Goal: Task Accomplishment & Management: Manage account settings

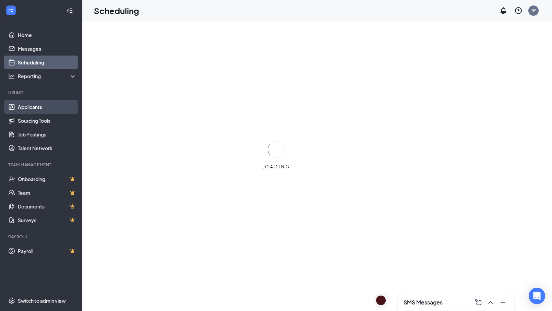
click at [32, 106] on link "Applicants" at bounding box center [47, 107] width 59 height 14
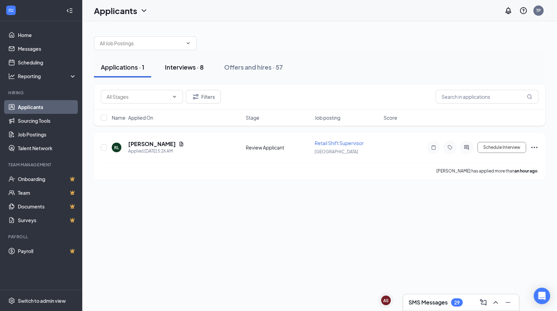
click at [195, 68] on div "Interviews · 8" at bounding box center [184, 67] width 39 height 9
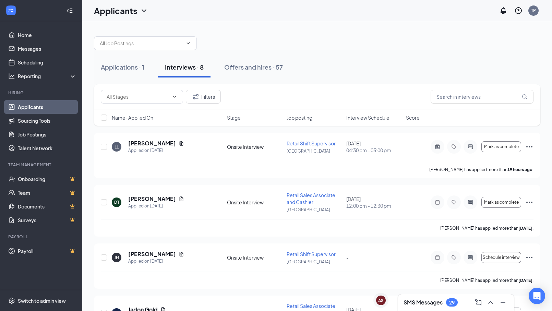
click at [422, 298] on div "SMS Messages 29" at bounding box center [456, 302] width 105 height 11
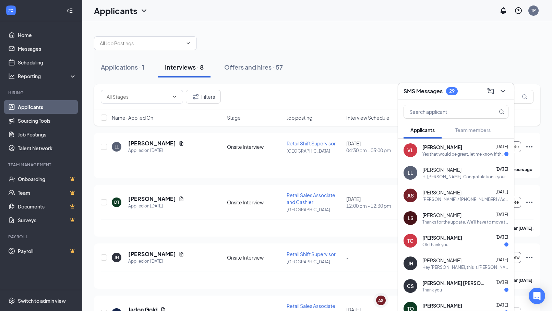
click at [465, 91] on div "SMS Messages 29" at bounding box center [456, 91] width 105 height 11
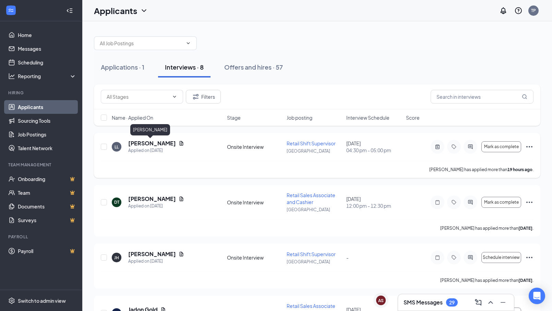
click at [144, 144] on h5 "[PERSON_NAME]" at bounding box center [152, 144] width 48 height 8
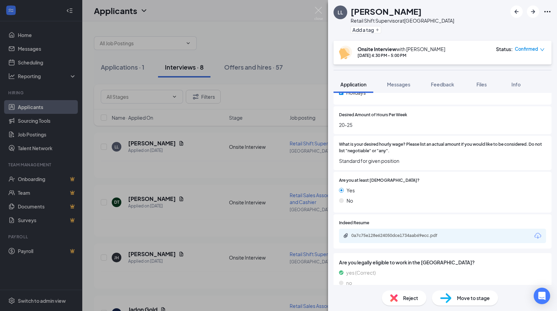
scroll to position [377, 0]
click at [268, 101] on div "LL [PERSON_NAME] Retail Shift Supervisor at [GEOGRAPHIC_DATA] Add a tag Onsite …" at bounding box center [278, 155] width 557 height 311
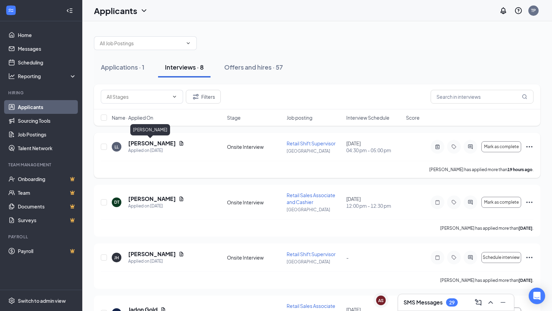
click at [146, 141] on h5 "[PERSON_NAME]" at bounding box center [152, 144] width 48 height 8
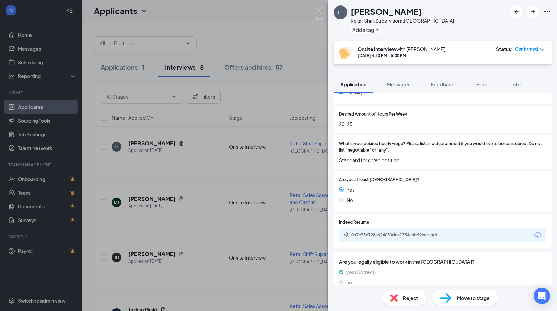
scroll to position [411, 0]
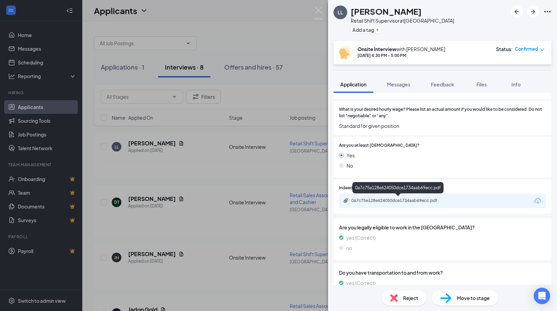
click at [417, 199] on div "0a7c75e128e624050dce1734aab69ecc.pdf" at bounding box center [399, 200] width 96 height 5
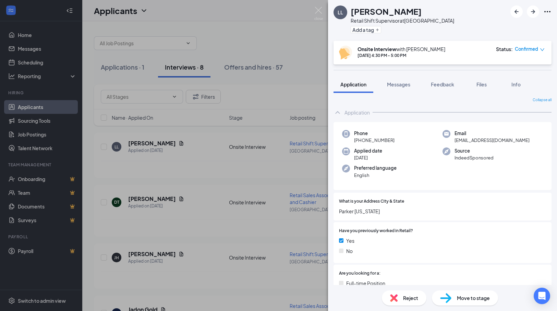
scroll to position [0, 0]
click at [240, 48] on div "LL [PERSON_NAME] Retail Shift Supervisor at [GEOGRAPHIC_DATA] Add a tag Onsite …" at bounding box center [278, 155] width 557 height 311
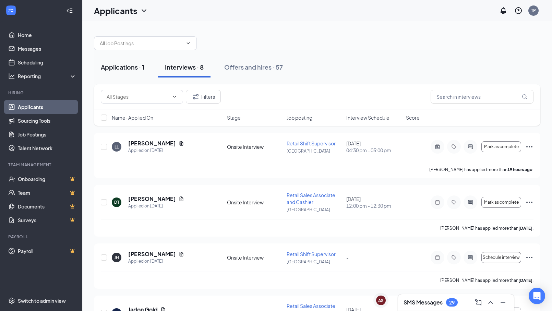
click at [133, 67] on div "Applications · 1" at bounding box center [123, 67] width 44 height 9
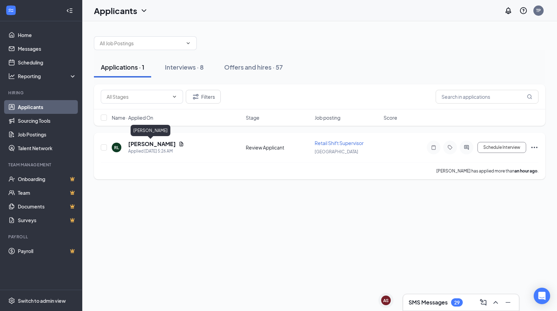
click at [154, 143] on h5 "[PERSON_NAME]" at bounding box center [152, 144] width 48 height 8
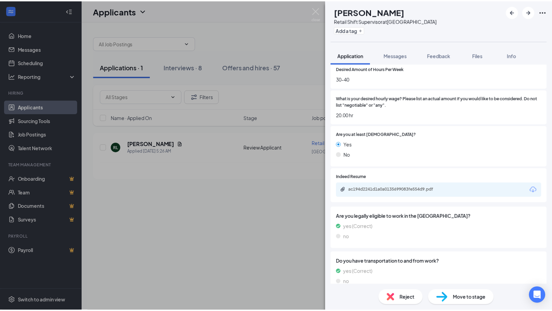
scroll to position [446, 0]
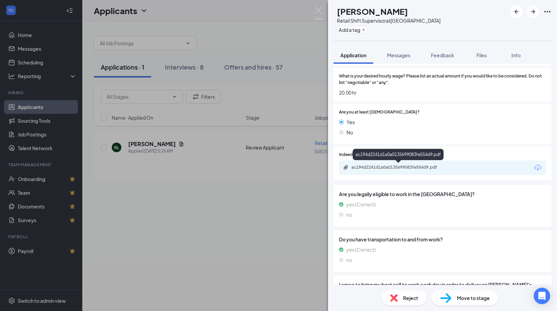
click at [416, 165] on div "ac194d2241d1a0a0135699083fe554d9.pdf" at bounding box center [399, 167] width 96 height 5
drag, startPoint x: 239, startPoint y: 45, endPoint x: 242, endPoint y: 48, distance: 4.8
click at [240, 44] on div "[PERSON_NAME] [PERSON_NAME] Retail Shift Supervisor at [GEOGRAPHIC_DATA] Add a …" at bounding box center [278, 155] width 557 height 311
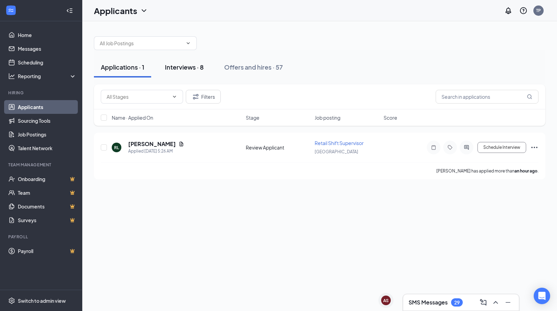
click at [183, 68] on div "Interviews · 8" at bounding box center [184, 67] width 39 height 9
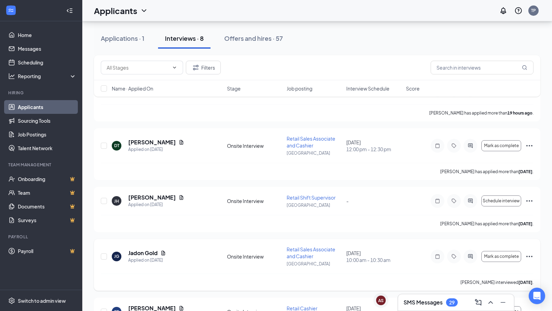
scroll to position [69, 0]
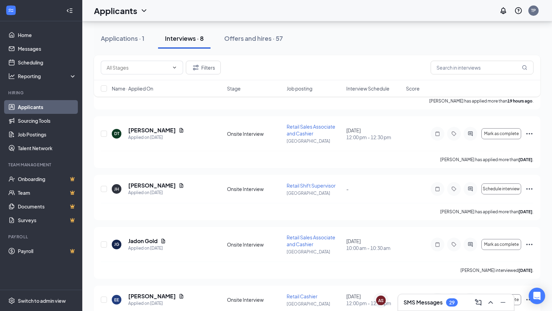
click at [434, 304] on h3 "SMS Messages" at bounding box center [423, 303] width 39 height 8
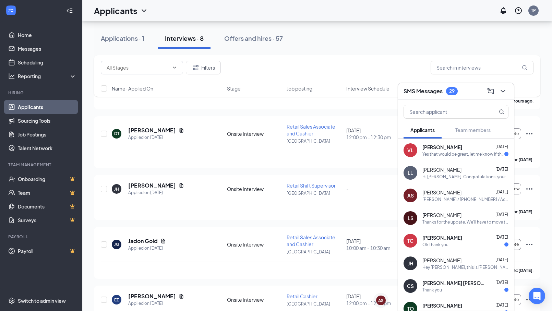
click at [457, 224] on div "Thanks for the update. We'll have to move the start date to [DATE]. Managers ar…" at bounding box center [465, 222] width 86 height 6
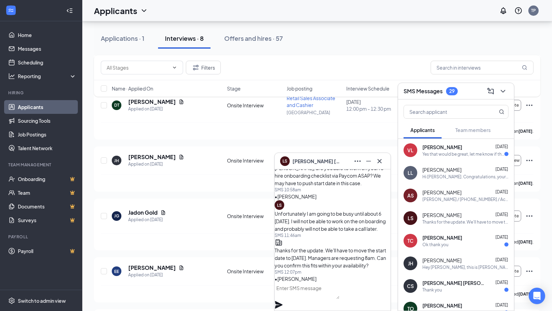
scroll to position [137, 0]
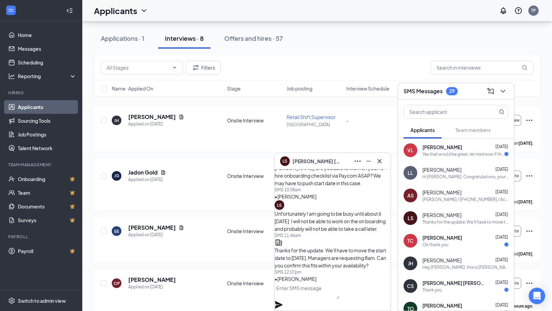
click at [337, 167] on div "LS [PERSON_NAME]" at bounding box center [333, 161] width 116 height 16
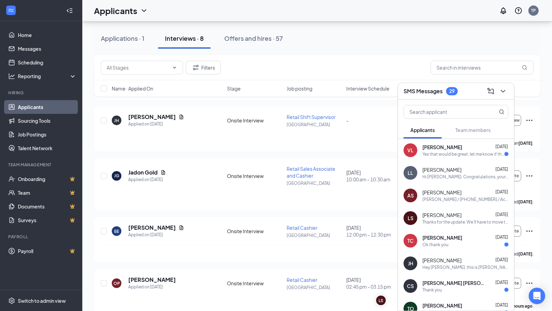
click at [447, 238] on div "[PERSON_NAME] [DATE]" at bounding box center [465, 237] width 86 height 7
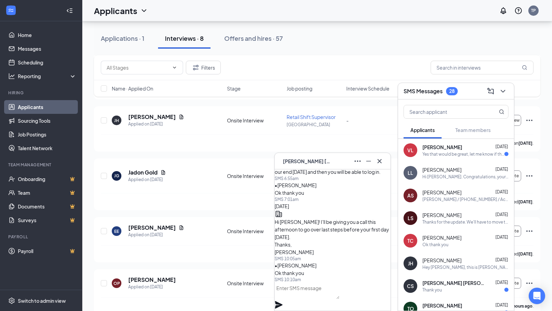
click at [338, 162] on div "TC [PERSON_NAME]" at bounding box center [332, 161] width 105 height 11
